Goal: Task Accomplishment & Management: Manage account settings

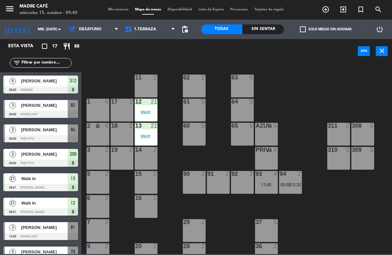
click at [47, 132] on span "[PERSON_NAME]" at bounding box center [44, 129] width 47 height 7
click at [52, 127] on span "[PERSON_NAME]" at bounding box center [44, 129] width 47 height 7
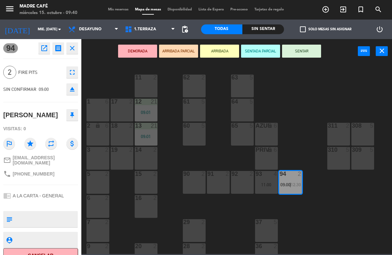
click at [218, 49] on button "ARRIBADA" at bounding box center [219, 51] width 39 height 13
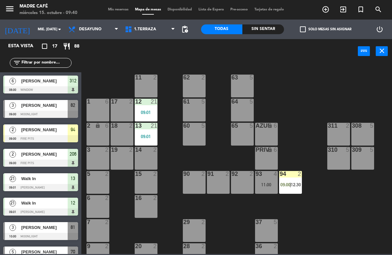
click at [289, 82] on div "11 2 63 5 62 2 12 21 09:01 1 6 61 5 64 5 17 2 13 21 09:01 2 lock 6 60 5 65 5 30…" at bounding box center [238, 158] width 307 height 191
click at [323, 97] on div "11 2 63 5 62 2 12 21 09:01 1 6 61 5 64 5 17 2 13 21 09:01 2 lock 6 60 5 65 5 30…" at bounding box center [238, 158] width 307 height 191
click at [57, 63] on input "text" at bounding box center [46, 62] width 50 height 7
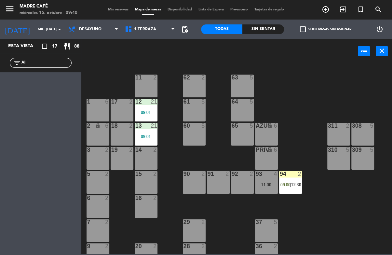
type input "A"
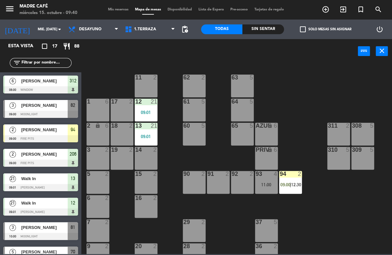
click at [362, 75] on div "11 2 63 5 62 2 12 21 09:01 1 6 61 5 64 5 17 2 13 21 09:01 2 lock 6 60 5 65 5 30…" at bounding box center [238, 158] width 307 height 191
click at [46, 66] on input "text" at bounding box center [46, 62] width 50 height 7
click at [333, 77] on div "11 2 63 5 62 2 12 21 09:01 1 6 61 5 64 5 17 2 13 21 09:01 2 lock 6 60 5 65 5 30…" at bounding box center [238, 158] width 307 height 191
click at [344, 10] on icon "exit_to_app" at bounding box center [343, 10] width 8 height 8
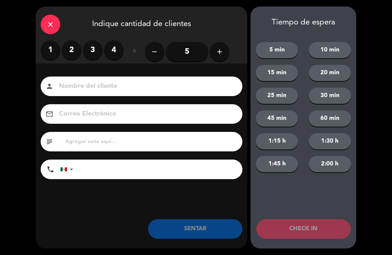
scroll to position [0, 0]
click at [221, 52] on icon "add" at bounding box center [220, 52] width 8 height 8
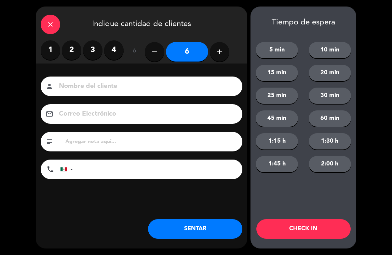
click at [167, 89] on input at bounding box center [146, 86] width 176 height 11
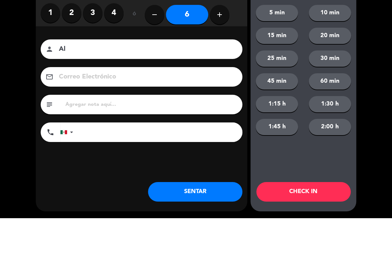
type input "A"
click at [365, 50] on div "close Indique cantidad de clientes 1 2 3 4 ó remove 6 add Nombre del cliente pe…" at bounding box center [196, 127] width 392 height 255
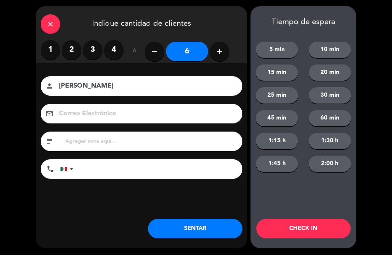
click at [190, 87] on input "[PERSON_NAME]" at bounding box center [146, 86] width 176 height 11
type input "[PERSON_NAME] 52"
click at [315, 235] on button "CHECK IN" at bounding box center [303, 229] width 94 height 20
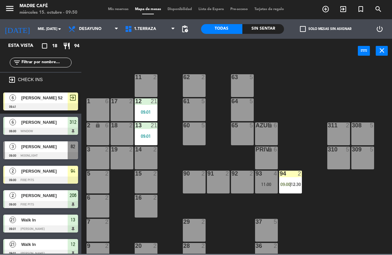
click at [301, 89] on div "11 2 63 5 62 2 12 21 09:01 1 6 61 5 64 5 17 2 13 21 09:01 2 lock 6 60 5 65 5 30…" at bounding box center [238, 158] width 307 height 191
click at [258, 28] on div "Sin sentar" at bounding box center [263, 29] width 42 height 10
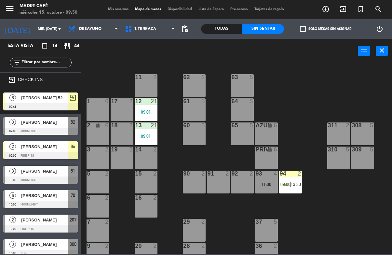
click at [309, 82] on div "11 2 63 5 62 2 12 21 09:01 1 6 61 5 64 5 17 2 13 21 09:01 2 lock 6 60 5 65 5 30…" at bounding box center [238, 158] width 307 height 191
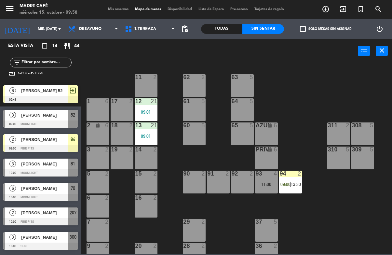
scroll to position [7, 0]
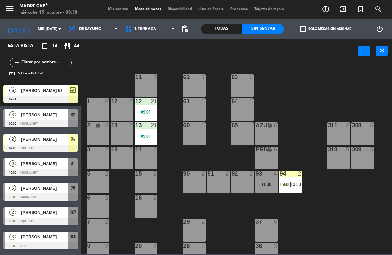
click at [56, 188] on span "[PERSON_NAME]" at bounding box center [44, 188] width 47 height 7
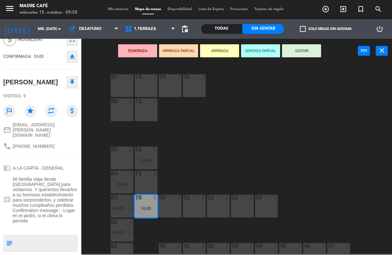
scroll to position [33, 0]
click at [214, 56] on button "ARRIBADA" at bounding box center [219, 51] width 39 height 13
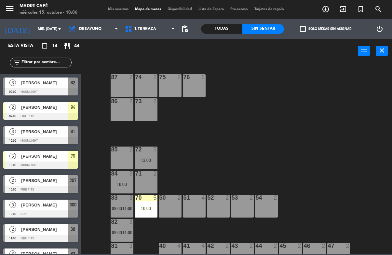
scroll to position [40, 0]
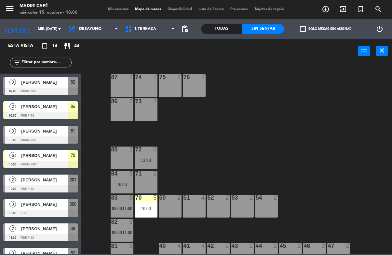
click at [41, 183] on div "[PERSON_NAME]" at bounding box center [43, 180] width 47 height 11
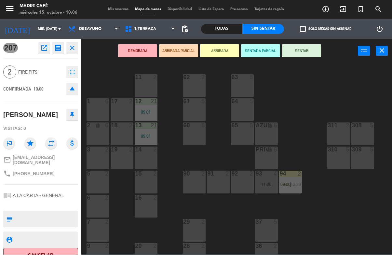
click at [306, 50] on button "SENTAR" at bounding box center [301, 51] width 39 height 13
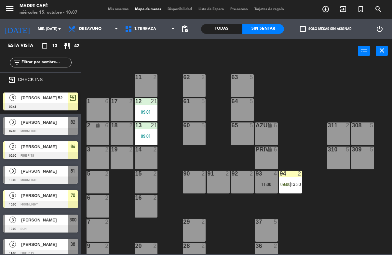
click at [41, 59] on input "text" at bounding box center [46, 62] width 50 height 7
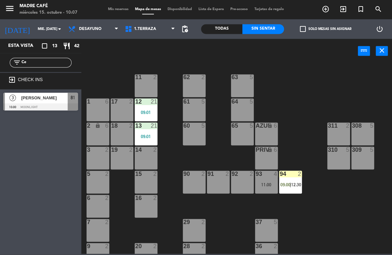
type input "Ce"
click at [334, 75] on div "11 2 63 5 62 2 12 21 09:01 1 6 61 5 64 5 17 2 13 21 09:01 2 lock 6 60 5 65 5 30…" at bounding box center [238, 158] width 307 height 191
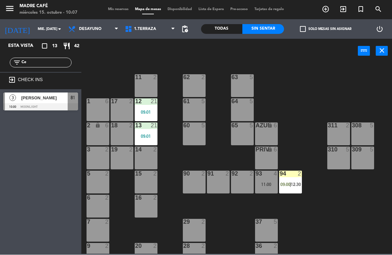
click at [50, 93] on div "[PERSON_NAME]" at bounding box center [43, 98] width 47 height 11
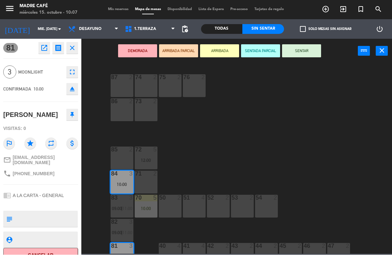
click at [225, 50] on button "ARRIBADA" at bounding box center [219, 51] width 39 height 13
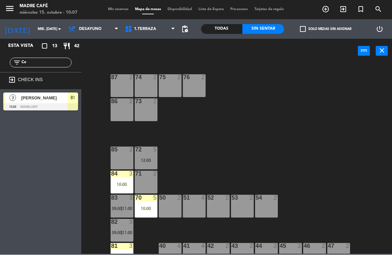
click at [309, 90] on div "87 2 74 2 75 2 76 2 86 2 73 2 72 5 12:00 85 2 71 2 84 3 10:00 70 5 10:00 83 3 0…" at bounding box center [238, 158] width 307 height 191
click at [60, 65] on input "Ce" at bounding box center [46, 62] width 50 height 7
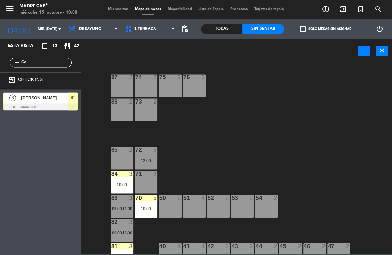
type input "C"
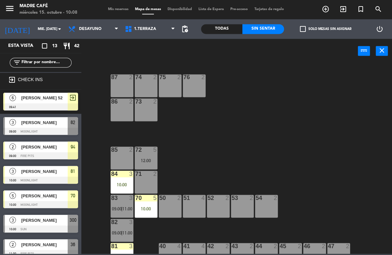
click at [288, 60] on div "power_input close" at bounding box center [219, 51] width 276 height 25
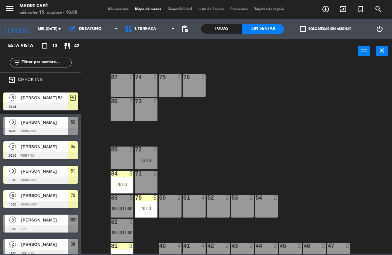
click at [35, 123] on span "[PERSON_NAME]" at bounding box center [44, 122] width 47 height 7
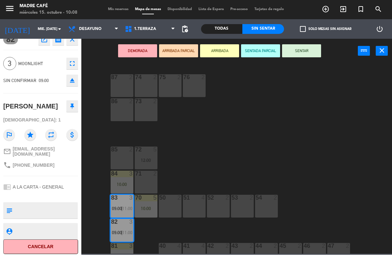
scroll to position [8, 0]
click at [39, 240] on button "Cancelar" at bounding box center [40, 247] width 75 height 15
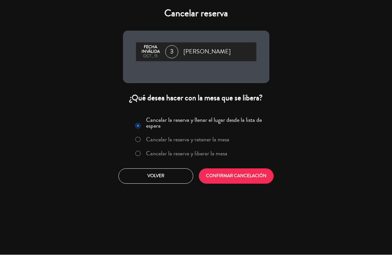
click at [169, 151] on label "Cancelar la reserva y liberar la mesa" at bounding box center [186, 154] width 81 height 6
click at [239, 182] on button "CONFIRMAR CANCELACIÓN" at bounding box center [236, 175] width 75 height 15
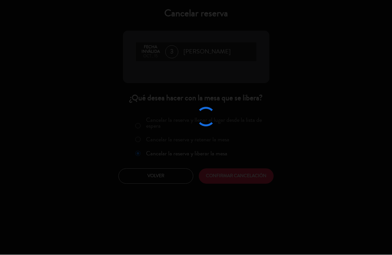
click at [226, 181] on div at bounding box center [196, 127] width 392 height 255
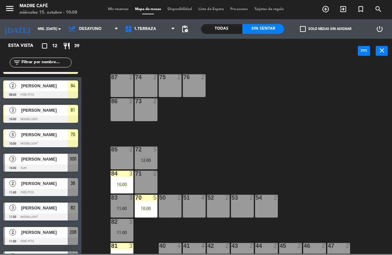
scroll to position [36, 0]
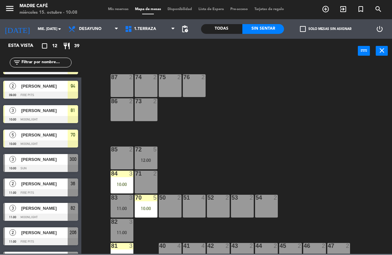
click at [46, 171] on div at bounding box center [40, 168] width 75 height 7
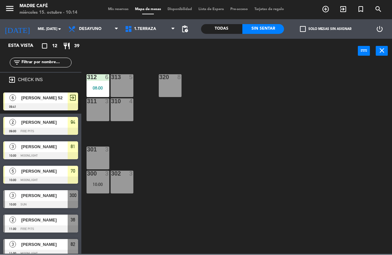
click at [341, 10] on icon "exit_to_app" at bounding box center [343, 10] width 8 height 8
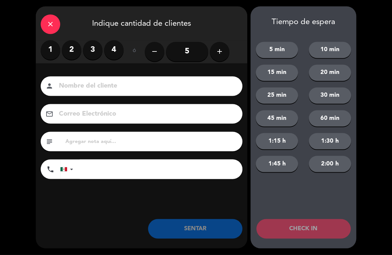
click at [218, 54] on icon "add" at bounding box center [220, 52] width 8 height 8
click at [213, 53] on button "add" at bounding box center [220, 52] width 20 height 20
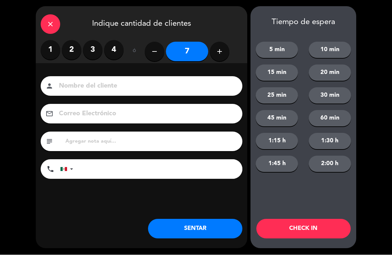
click at [213, 55] on button "add" at bounding box center [220, 52] width 20 height 20
click at [220, 52] on icon "add" at bounding box center [220, 52] width 8 height 8
click at [220, 53] on icon "add" at bounding box center [220, 52] width 8 height 8
click at [219, 54] on icon "add" at bounding box center [220, 52] width 8 height 8
click at [221, 53] on icon "add" at bounding box center [220, 52] width 8 height 8
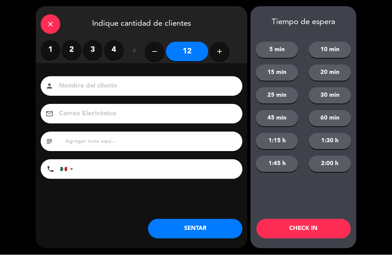
click at [220, 54] on icon "add" at bounding box center [220, 52] width 8 height 8
click at [218, 55] on button "add" at bounding box center [220, 52] width 20 height 20
click at [222, 54] on icon "add" at bounding box center [220, 52] width 8 height 8
click at [221, 55] on icon "add" at bounding box center [220, 52] width 8 height 8
click at [225, 55] on button "add" at bounding box center [220, 52] width 20 height 20
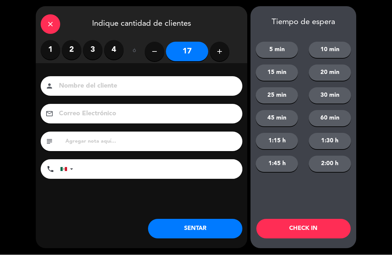
click at [224, 55] on button "add" at bounding box center [220, 52] width 20 height 20
click at [223, 56] on button "add" at bounding box center [220, 52] width 20 height 20
click at [226, 56] on button "add" at bounding box center [220, 52] width 20 height 20
type input "20"
click at [303, 232] on button "CHECK IN" at bounding box center [303, 229] width 94 height 20
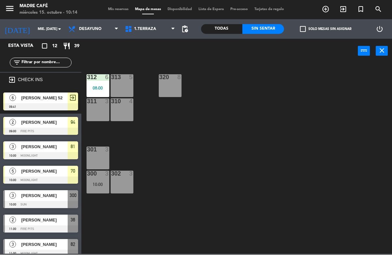
click at [340, 8] on icon "exit_to_app" at bounding box center [343, 10] width 8 height 8
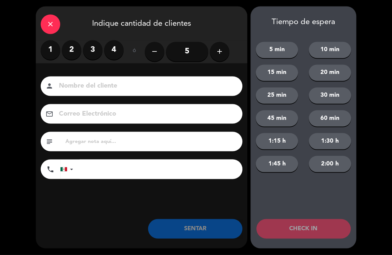
click at [226, 54] on button "add" at bounding box center [220, 52] width 20 height 20
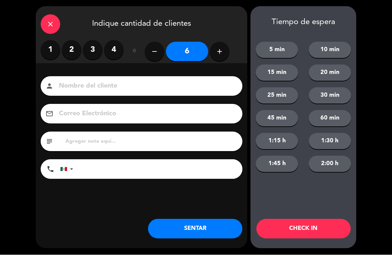
click at [217, 54] on icon "add" at bounding box center [220, 52] width 8 height 8
click at [221, 53] on icon "add" at bounding box center [220, 52] width 8 height 8
click at [219, 54] on icon "add" at bounding box center [220, 52] width 8 height 8
click at [221, 52] on icon "add" at bounding box center [220, 52] width 8 height 8
click at [223, 54] on icon "add" at bounding box center [220, 52] width 8 height 8
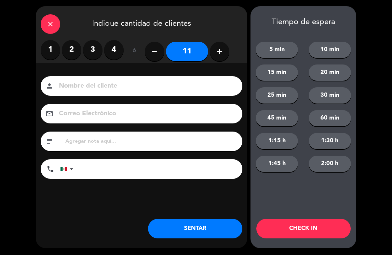
click at [221, 55] on icon "add" at bounding box center [220, 52] width 8 height 8
click at [221, 54] on icon "add" at bounding box center [220, 52] width 8 height 8
click at [222, 54] on icon "add" at bounding box center [220, 52] width 8 height 8
click at [223, 55] on button "add" at bounding box center [220, 52] width 20 height 20
click at [224, 54] on button "add" at bounding box center [220, 52] width 20 height 20
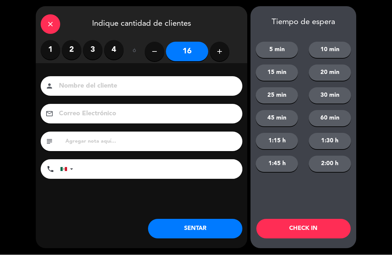
click at [225, 54] on button "add" at bounding box center [220, 52] width 20 height 20
click at [225, 55] on button "add" at bounding box center [220, 52] width 20 height 20
click at [226, 54] on button "add" at bounding box center [220, 52] width 20 height 20
click at [224, 55] on button "add" at bounding box center [220, 52] width 20 height 20
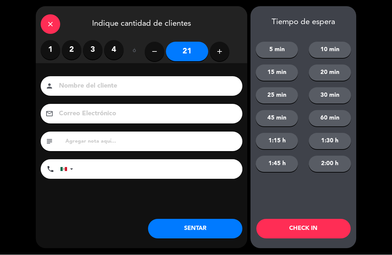
click at [150, 58] on button "remove" at bounding box center [155, 52] width 20 height 20
type input "20"
click at [303, 232] on button "CHECK IN" at bounding box center [303, 229] width 94 height 20
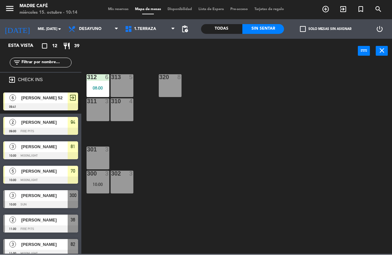
click at [339, 14] on span "exit_to_app" at bounding box center [343, 9] width 18 height 11
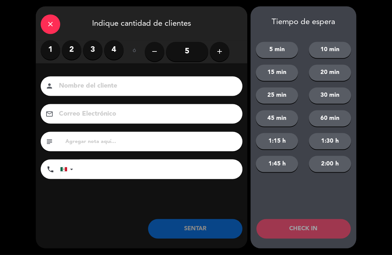
click at [222, 56] on button "add" at bounding box center [220, 52] width 20 height 20
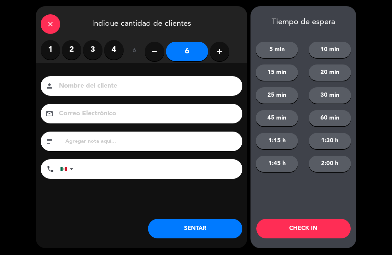
click at [225, 53] on button "add" at bounding box center [220, 52] width 20 height 20
type input "7"
click at [306, 232] on button "CHECK IN" at bounding box center [303, 229] width 94 height 20
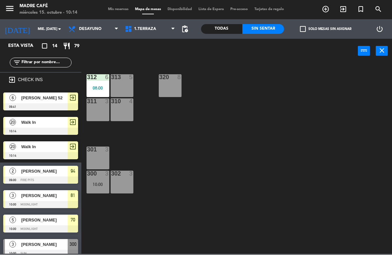
click at [337, 9] on span "exit_to_app" at bounding box center [343, 9] width 18 height 11
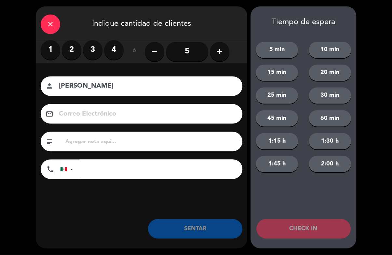
type input "[PERSON_NAME]"
click at [79, 50] on label "2" at bounding box center [72, 50] width 20 height 20
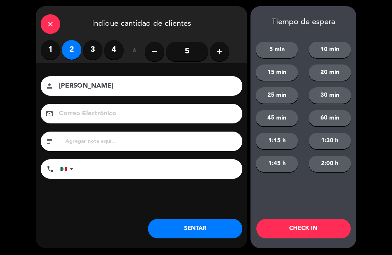
click at [289, 232] on button "CHECK IN" at bounding box center [303, 229] width 94 height 20
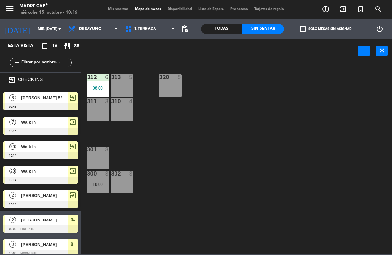
click at [37, 63] on input "text" at bounding box center [46, 62] width 50 height 7
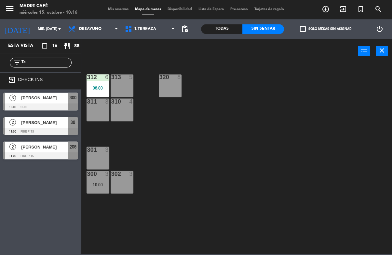
type input "Te"
click at [301, 70] on div "312 6 08:00 313 5 320 8 311 3 310 4 301 3 300 3 10:00 302 3" at bounding box center [238, 158] width 307 height 191
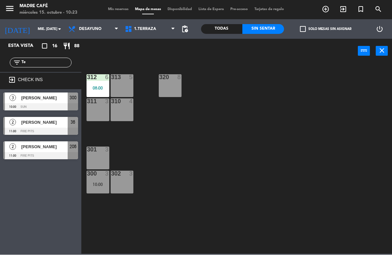
click at [32, 104] on div at bounding box center [40, 106] width 75 height 7
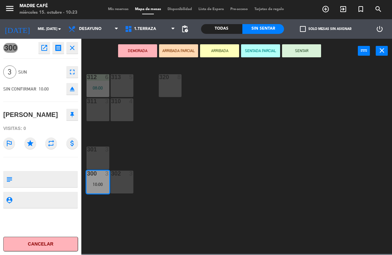
click at [313, 51] on button "SENTAR" at bounding box center [301, 51] width 39 height 13
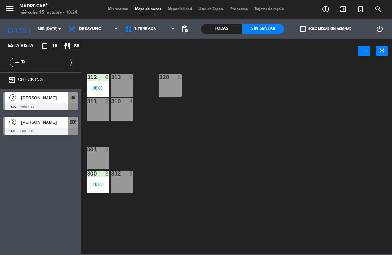
click at [53, 62] on input "Te" at bounding box center [46, 62] width 50 height 7
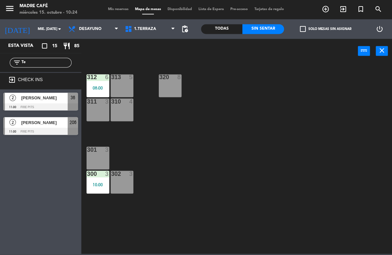
type input "T"
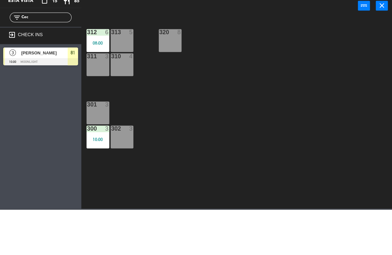
type input "Cec"
click at [50, 103] on div at bounding box center [40, 106] width 75 height 7
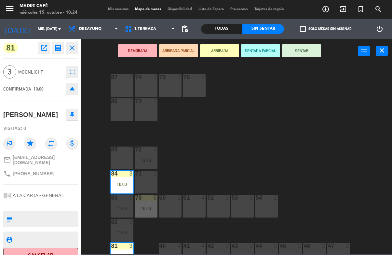
click at [307, 50] on button "SENTAR" at bounding box center [301, 51] width 39 height 13
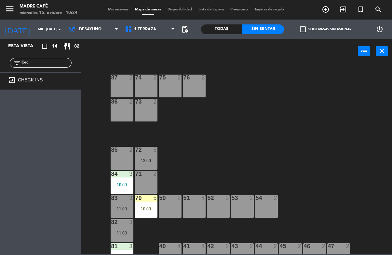
click at [56, 65] on input "Cec" at bounding box center [46, 62] width 50 height 7
type input "C"
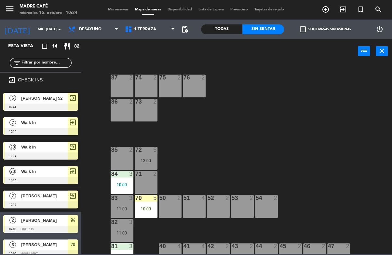
click at [318, 81] on div "87 2 74 2 75 2 76 2 86 2 73 2 72 5 12:00 85 2 71 2 84 3 10:00 70 5 10:00 83 3 1…" at bounding box center [238, 158] width 307 height 191
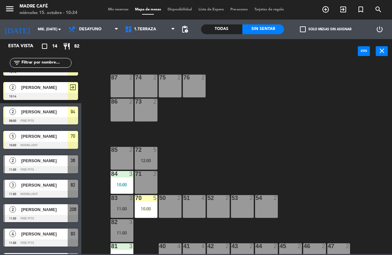
scroll to position [123, 0]
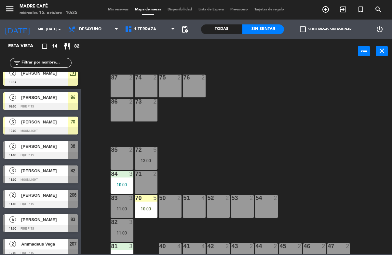
click at [45, 63] on input "text" at bounding box center [46, 62] width 50 height 7
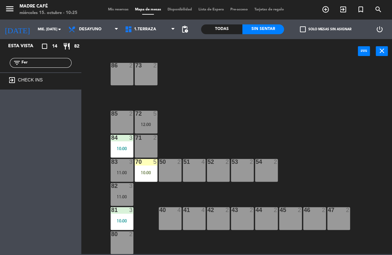
scroll to position [36, 0]
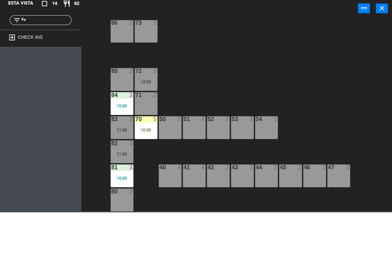
type input "F"
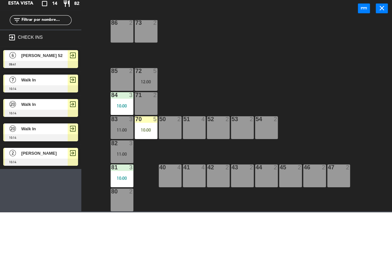
click at [288, 63] on div "87 2 74 2 75 2 76 2 86 2 73 2 72 5 12:00 85 2 71 2 84 3 10:00 70 5 10:00 83 3 1…" at bounding box center [238, 158] width 307 height 191
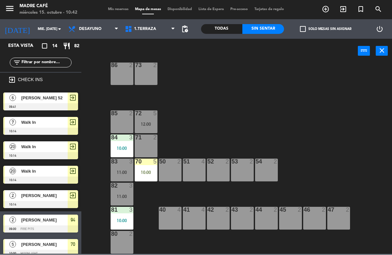
click at [54, 62] on input "text" at bounding box center [46, 62] width 50 height 7
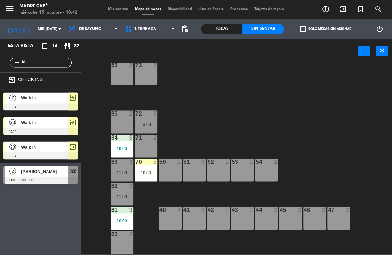
type input "A"
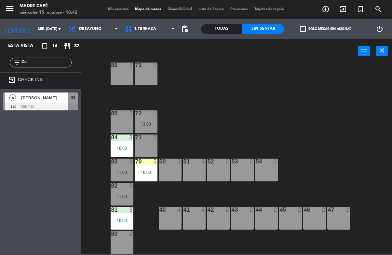
click at [62, 60] on input "Gu" at bounding box center [46, 62] width 50 height 7
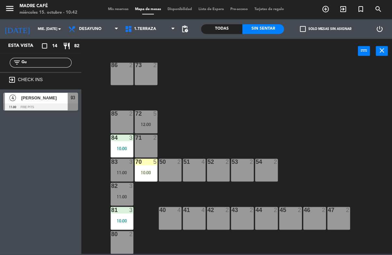
type input "G"
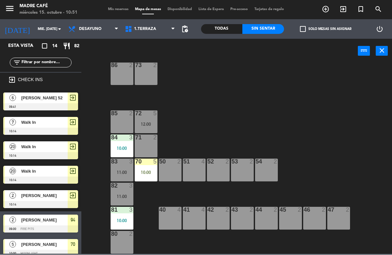
click at [32, 63] on input "text" at bounding box center [46, 62] width 50 height 7
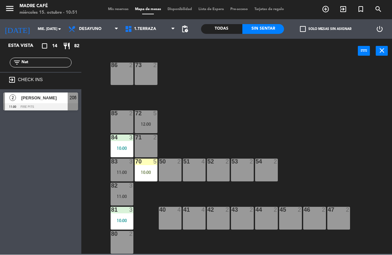
type input "Nat"
click at [42, 106] on div at bounding box center [40, 106] width 75 height 7
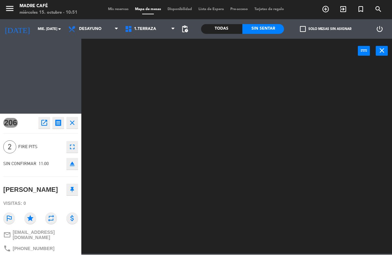
scroll to position [0, 0]
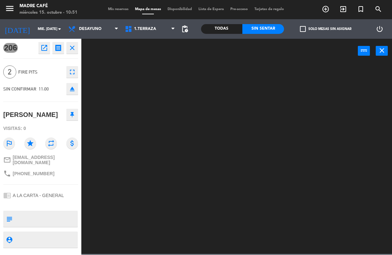
click at [29, 92] on div "SIN CONFIRMAR 11:00 eject" at bounding box center [40, 89] width 75 height 16
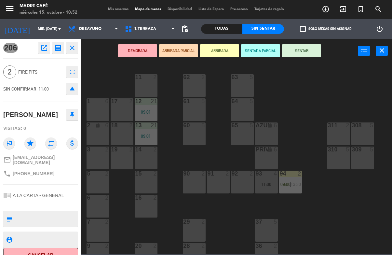
click at [72, 45] on icon "close" at bounding box center [72, 48] width 8 height 8
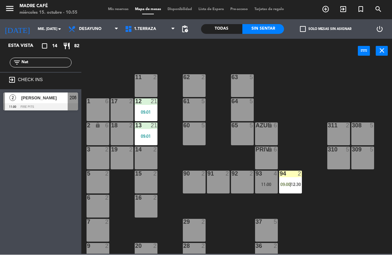
click at [41, 98] on span "[PERSON_NAME]" at bounding box center [44, 98] width 47 height 7
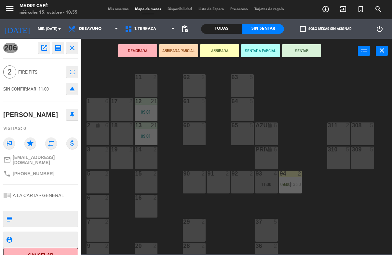
click at [307, 51] on button "SENTAR" at bounding box center [301, 51] width 39 height 13
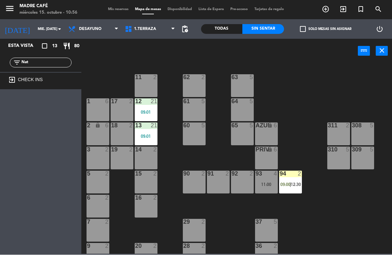
click at [44, 61] on input "Nat" at bounding box center [46, 62] width 50 height 7
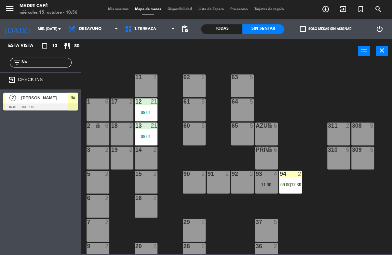
type input "N"
type input "Tan"
click at [57, 96] on span "[PERSON_NAME]" at bounding box center [44, 98] width 47 height 7
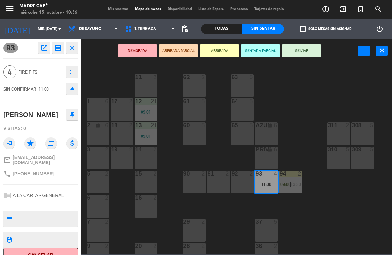
click at [302, 56] on button "SENTAR" at bounding box center [301, 51] width 39 height 13
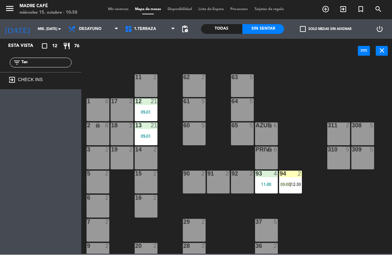
click at [291, 183] on span "|" at bounding box center [290, 184] width 1 height 5
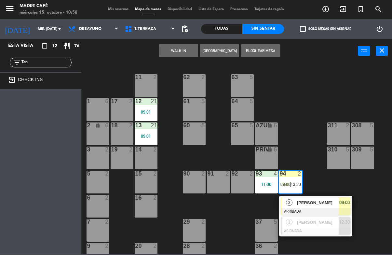
click at [347, 199] on span "09:00" at bounding box center [344, 203] width 10 height 8
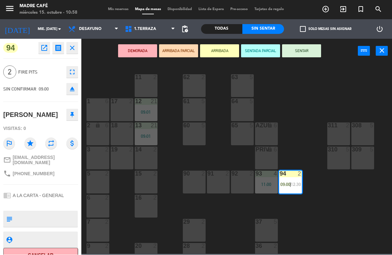
click at [302, 52] on button "SENTAR" at bounding box center [301, 51] width 39 height 13
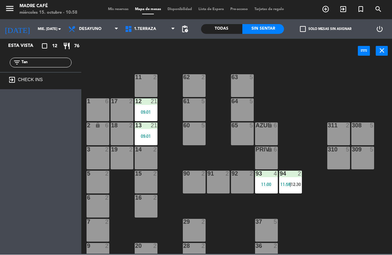
click at [47, 66] on input "Tan" at bounding box center [46, 62] width 50 height 7
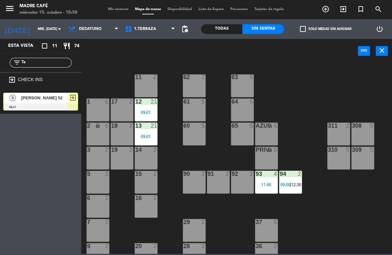
type input "T"
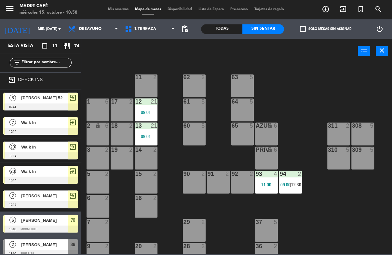
click at [315, 56] on div "power_input close" at bounding box center [219, 51] width 276 height 25
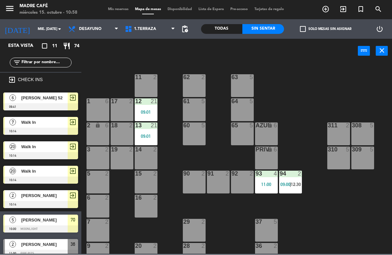
click at [341, 7] on icon "exit_to_app" at bounding box center [343, 10] width 8 height 8
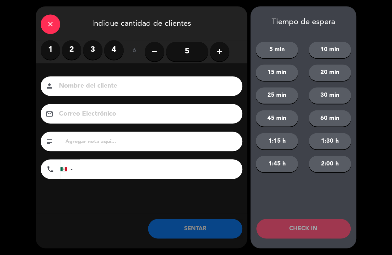
click at [226, 54] on button "add" at bounding box center [220, 52] width 20 height 20
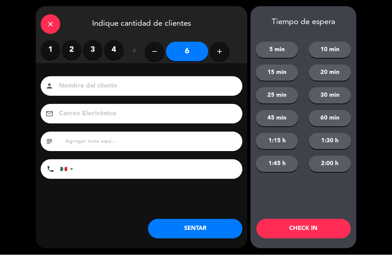
click at [220, 57] on button "add" at bounding box center [220, 52] width 20 height 20
click at [226, 54] on button "add" at bounding box center [220, 52] width 20 height 20
click at [221, 54] on icon "add" at bounding box center [220, 52] width 8 height 8
click at [217, 52] on icon "add" at bounding box center [220, 52] width 8 height 8
type input "10"
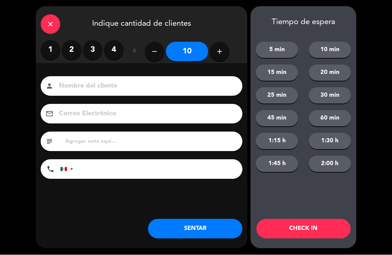
click at [299, 229] on button "CHECK IN" at bounding box center [303, 229] width 94 height 20
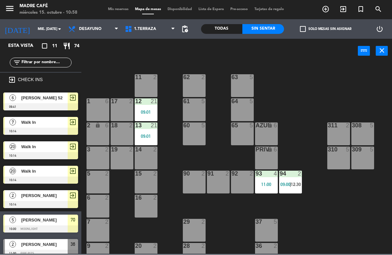
click at [343, 10] on icon "exit_to_app" at bounding box center [343, 10] width 8 height 8
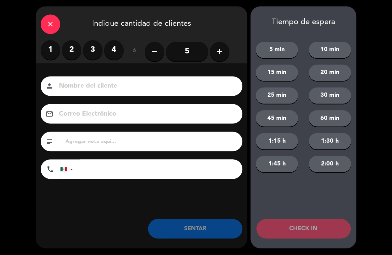
click at [225, 48] on button "add" at bounding box center [220, 52] width 20 height 20
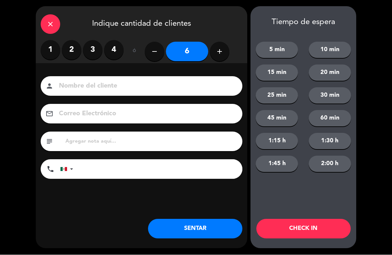
click at [218, 49] on icon "add" at bounding box center [220, 52] width 8 height 8
type input "7"
click at [292, 228] on button "CHECK IN" at bounding box center [303, 229] width 94 height 20
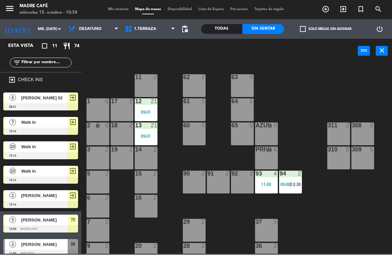
click at [341, 9] on icon "exit_to_app" at bounding box center [343, 10] width 8 height 8
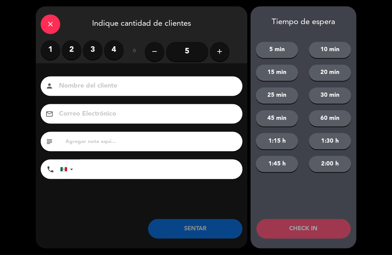
click at [223, 53] on button "add" at bounding box center [220, 52] width 20 height 20
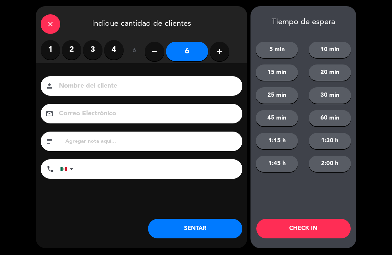
click at [219, 49] on icon "add" at bounding box center [220, 52] width 8 height 8
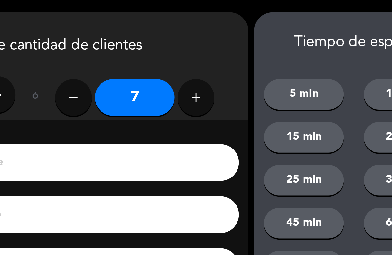
click at [216, 54] on icon "add" at bounding box center [220, 52] width 8 height 8
click at [216, 51] on icon "add" at bounding box center [220, 52] width 8 height 8
click at [216, 53] on icon "add" at bounding box center [220, 52] width 8 height 8
type input "10"
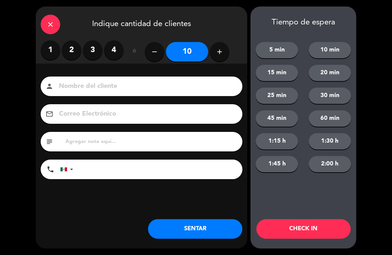
click at [296, 227] on button "CHECK IN" at bounding box center [303, 229] width 94 height 20
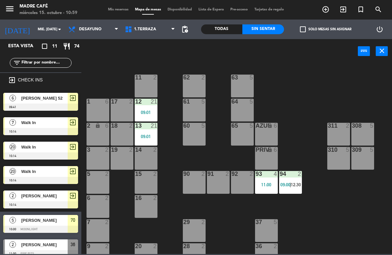
click at [338, 11] on span "exit_to_app" at bounding box center [343, 9] width 18 height 11
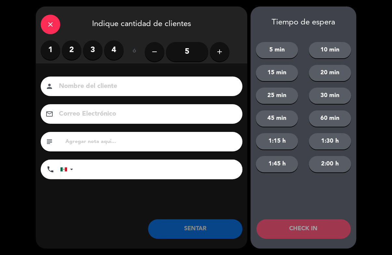
click at [224, 54] on button "add" at bounding box center [220, 52] width 20 height 20
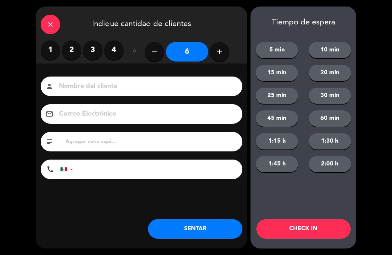
click at [217, 50] on icon "add" at bounding box center [220, 52] width 8 height 8
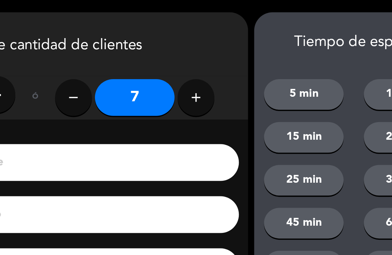
click at [216, 51] on icon "add" at bounding box center [220, 52] width 8 height 8
click at [216, 49] on icon "add" at bounding box center [220, 52] width 8 height 8
click at [210, 56] on button "add" at bounding box center [220, 52] width 20 height 20
type input "10"
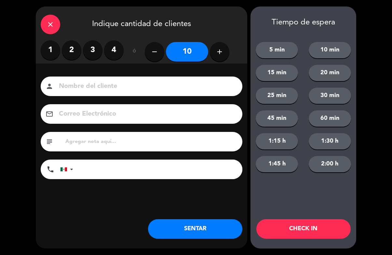
click at [299, 226] on button "CHECK IN" at bounding box center [303, 229] width 94 height 20
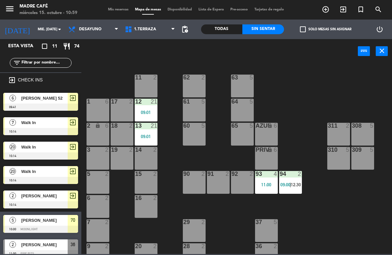
click at [346, 7] on icon "exit_to_app" at bounding box center [343, 10] width 8 height 8
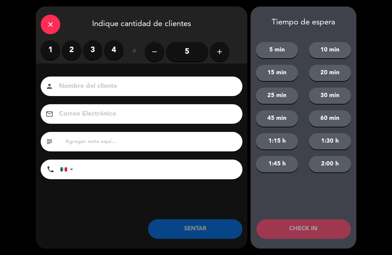
click at [222, 51] on icon "add" at bounding box center [220, 52] width 8 height 8
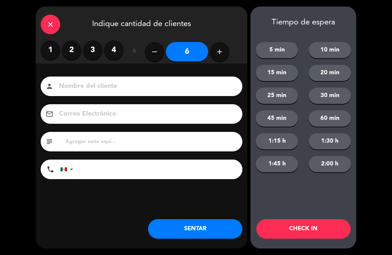
click at [223, 53] on icon "add" at bounding box center [220, 52] width 8 height 8
click at [223, 54] on icon "add" at bounding box center [220, 52] width 8 height 8
click at [221, 55] on icon "add" at bounding box center [220, 52] width 8 height 8
click at [223, 56] on button "add" at bounding box center [220, 52] width 20 height 20
type input "10"
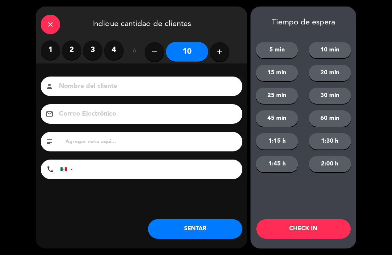
click at [298, 221] on button "CHECK IN" at bounding box center [303, 229] width 94 height 20
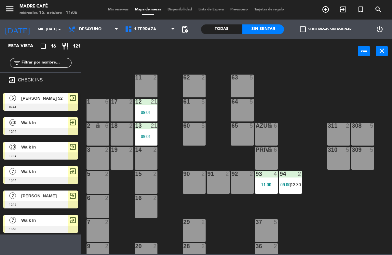
scroll to position [0, 0]
click at [130, 9] on span "Mis reservas" at bounding box center [118, 10] width 27 height 4
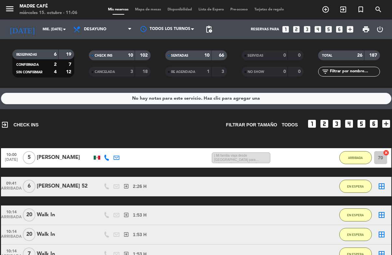
click at [155, 8] on span "Mapa de mesas" at bounding box center [148, 10] width 33 height 4
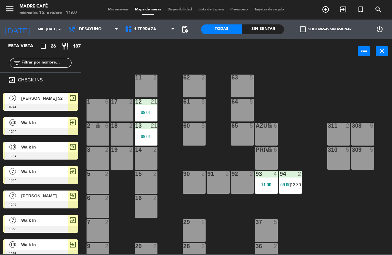
click at [78, 105] on div at bounding box center [40, 106] width 75 height 7
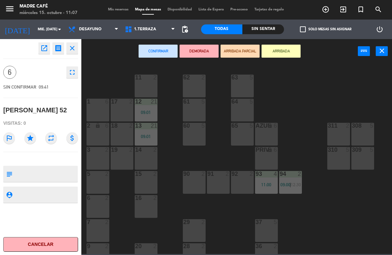
click at [250, 111] on div "64 5" at bounding box center [242, 110] width 23 height 23
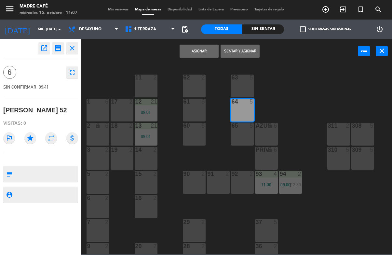
click at [149, 100] on div at bounding box center [146, 102] width 11 height 6
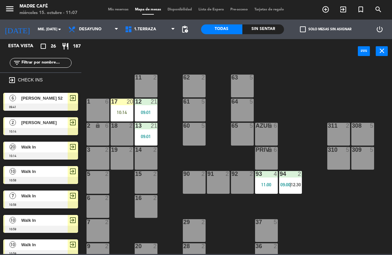
scroll to position [55, 0]
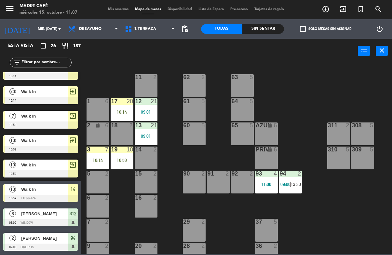
click at [123, 158] on div "10:58" at bounding box center [122, 160] width 23 height 5
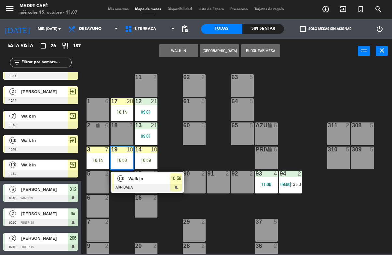
click at [178, 178] on span "10:58" at bounding box center [176, 179] width 10 height 8
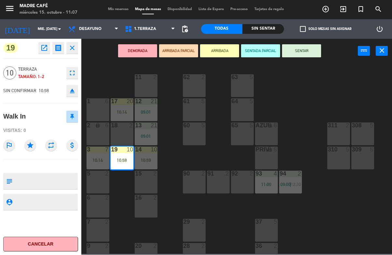
click at [299, 56] on button "SENTAR" at bounding box center [301, 51] width 39 height 13
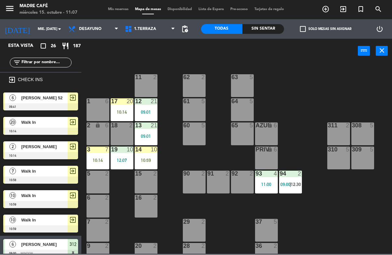
scroll to position [11, 0]
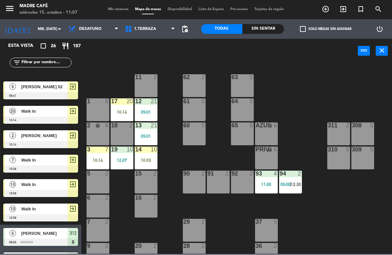
click at [94, 160] on div "10:14" at bounding box center [98, 160] width 23 height 5
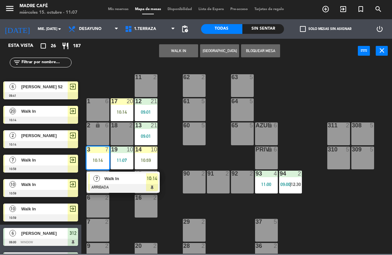
click at [152, 184] on div at bounding box center [123, 187] width 70 height 7
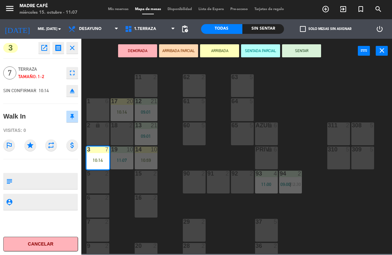
click at [296, 56] on button "SENTAR" at bounding box center [301, 51] width 39 height 13
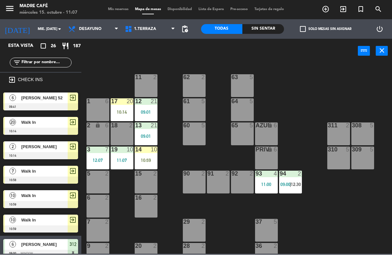
click at [156, 158] on div "10:59" at bounding box center [146, 160] width 23 height 5
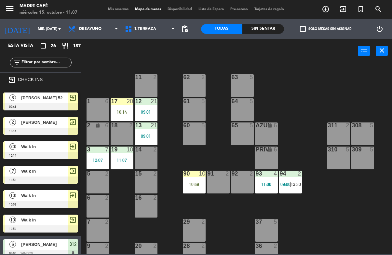
scroll to position [274, 0]
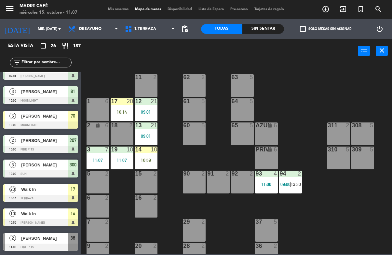
click at [150, 161] on div "10:59" at bounding box center [146, 160] width 23 height 5
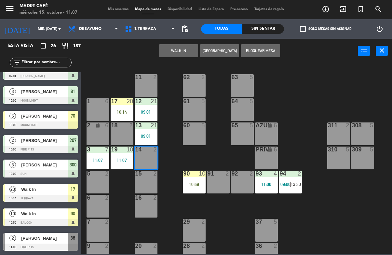
click at [190, 182] on div "10:59" at bounding box center [194, 184] width 23 height 5
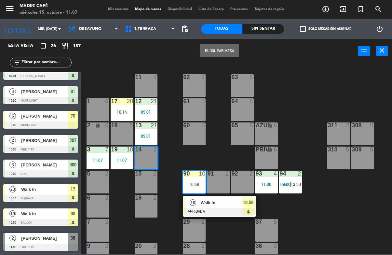
click at [248, 205] on span "10:59" at bounding box center [248, 203] width 10 height 8
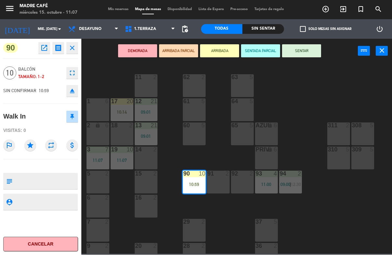
click at [305, 57] on button "SENTAR" at bounding box center [301, 51] width 39 height 13
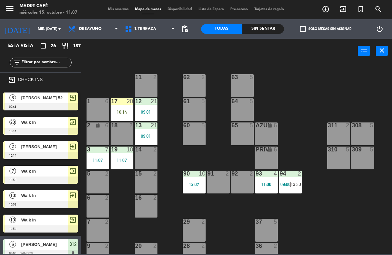
scroll to position [0, 0]
click at [127, 113] on div "10:14" at bounding box center [122, 112] width 23 height 5
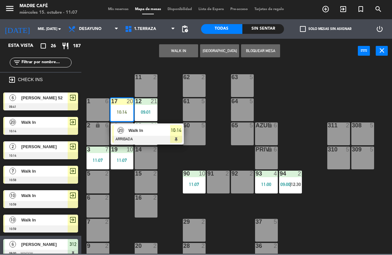
click at [176, 140] on div at bounding box center [147, 139] width 70 height 7
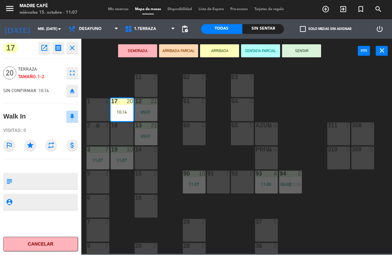
click at [305, 49] on button "SENTAR" at bounding box center [301, 51] width 39 height 13
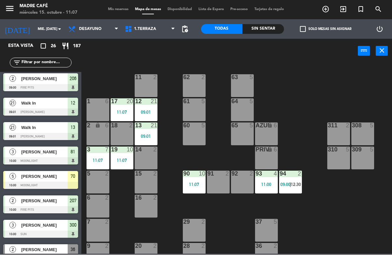
scroll to position [209, 0]
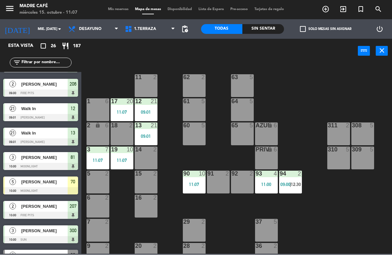
click at [148, 185] on div "15 2" at bounding box center [146, 182] width 23 height 23
click at [176, 209] on div "11 2 63 5 62 2 12 21 09:01 1 6 61 5 64 5 17 20 11:07 13 21 09:01 2 lock 6 60 5 …" at bounding box center [238, 158] width 307 height 191
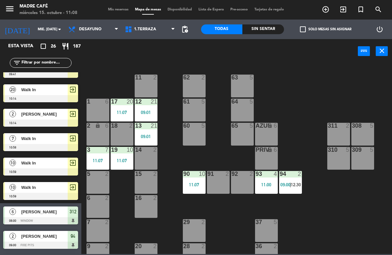
scroll to position [44, 0]
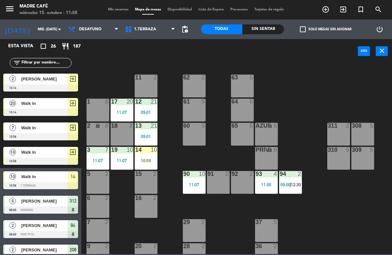
click at [150, 162] on div "10:59" at bounding box center [146, 160] width 23 height 5
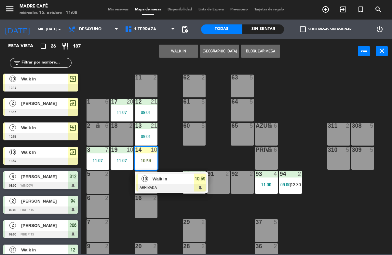
click at [207, 184] on div "10 Walk In ARRIBADA 10:59" at bounding box center [171, 182] width 73 height 21
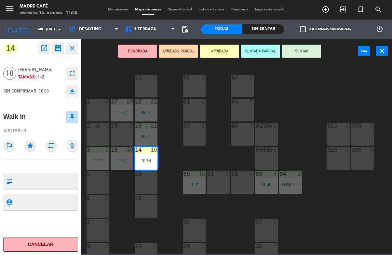
click at [304, 56] on button "SENTAR" at bounding box center [301, 51] width 39 height 13
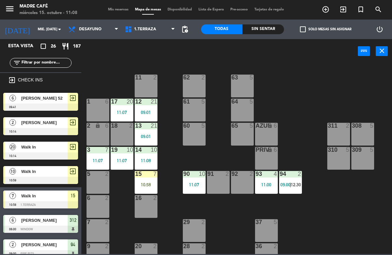
click at [147, 187] on div "10:58" at bounding box center [146, 184] width 23 height 5
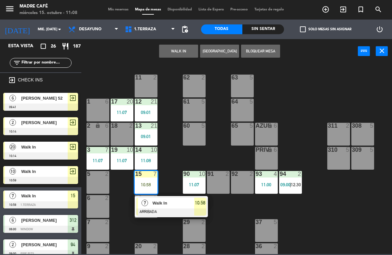
click at [199, 210] on div at bounding box center [171, 211] width 70 height 7
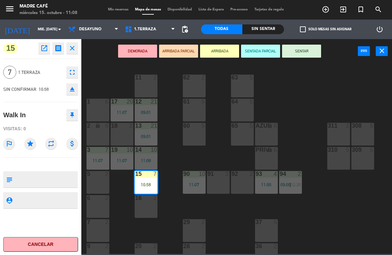
click at [301, 56] on button "SENTAR" at bounding box center [301, 51] width 39 height 13
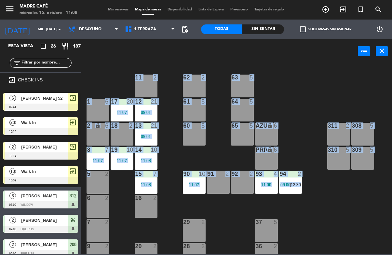
click at [130, 202] on div "11 2 63 5 62 2 12 21 09:01 1 6 61 5 64 5 17 20 11:07 13 21 09:01 2 lock 6 60 5 …" at bounding box center [238, 158] width 307 height 191
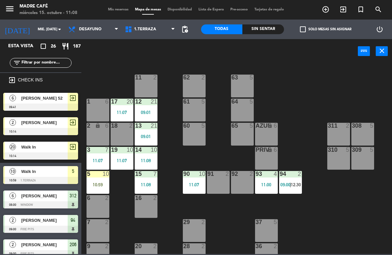
click at [108, 186] on div "10:59" at bounding box center [98, 184] width 23 height 5
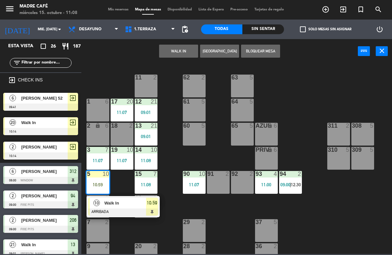
click at [152, 207] on div "10:59" at bounding box center [152, 202] width 12 height 11
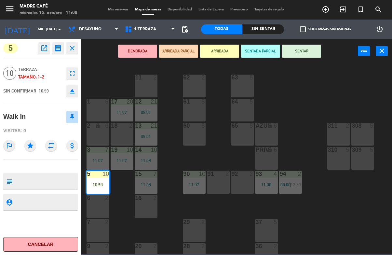
click at [304, 57] on button "SENTAR" at bounding box center [301, 51] width 39 height 13
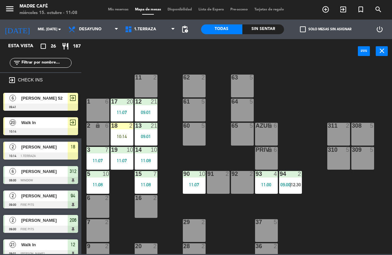
click at [122, 139] on div "10:14" at bounding box center [122, 136] width 23 height 5
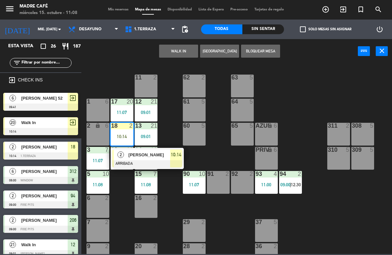
click at [179, 160] on div at bounding box center [147, 163] width 70 height 7
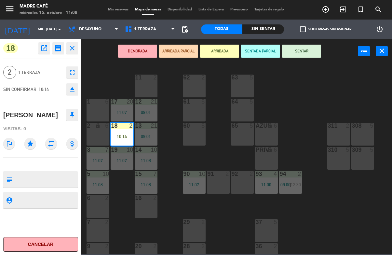
click at [315, 51] on button "SENTAR" at bounding box center [301, 51] width 39 height 13
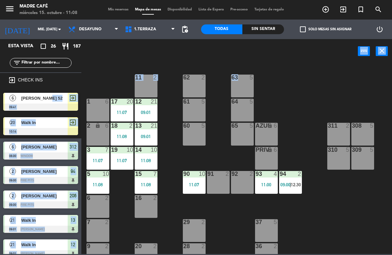
click at [175, 116] on div "11 2 63 5 62 2 12 21 09:01 1 6 61 5 64 5 17 20 11:07 13 21 09:01 2 lock 6 60 5 …" at bounding box center [238, 158] width 307 height 191
